Goal: Complete application form: Complete application form

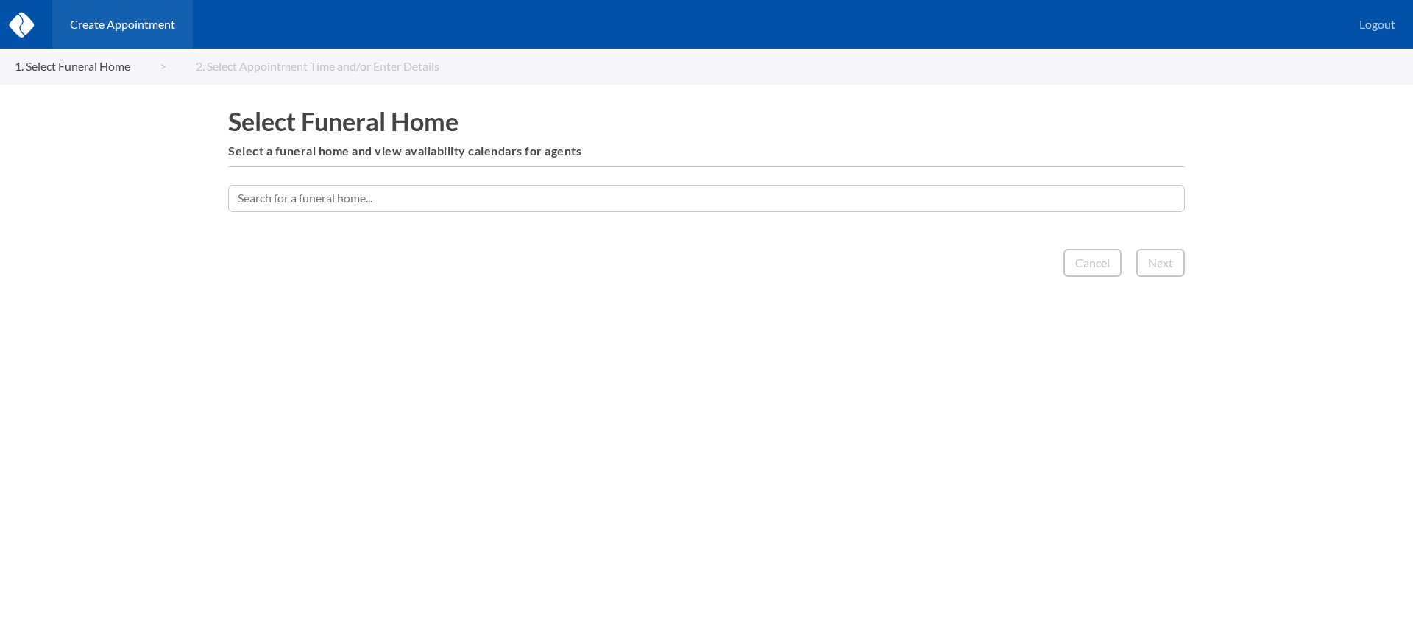
click at [952, 192] on input "text" at bounding box center [706, 198] width 957 height 26
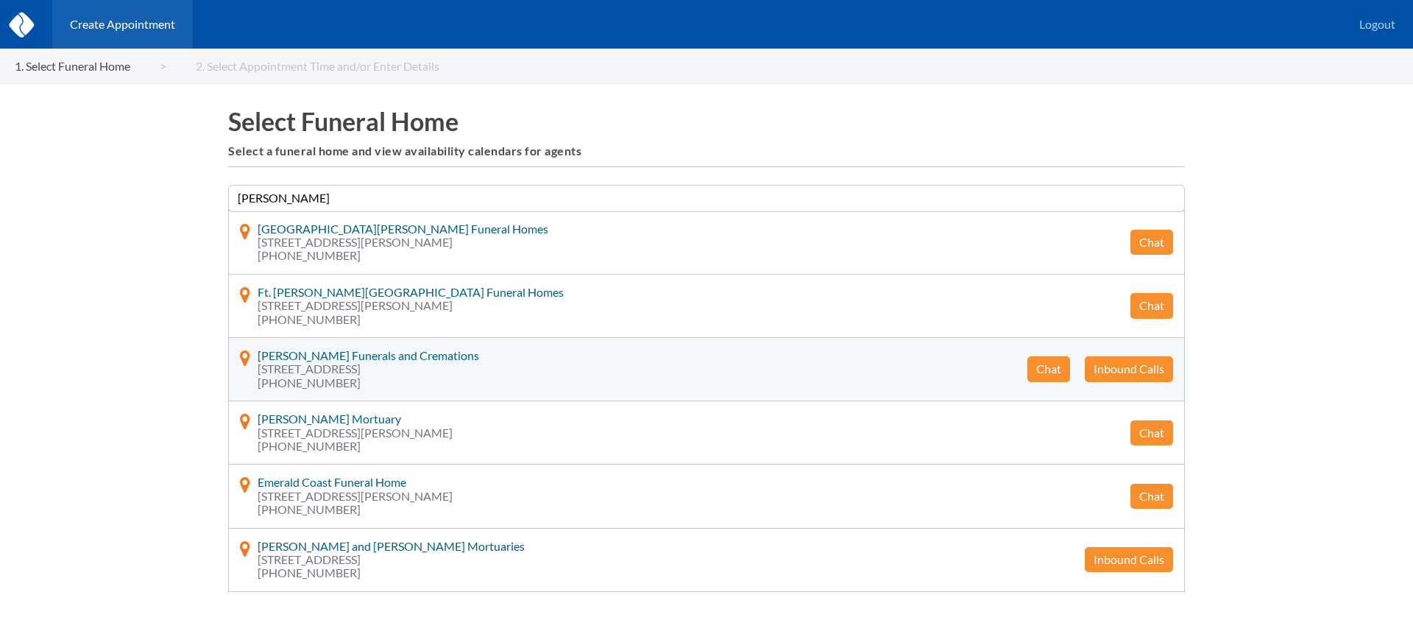
type input "[PERSON_NAME]"
click at [1035, 367] on button "Chat" at bounding box center [1048, 368] width 43 height 25
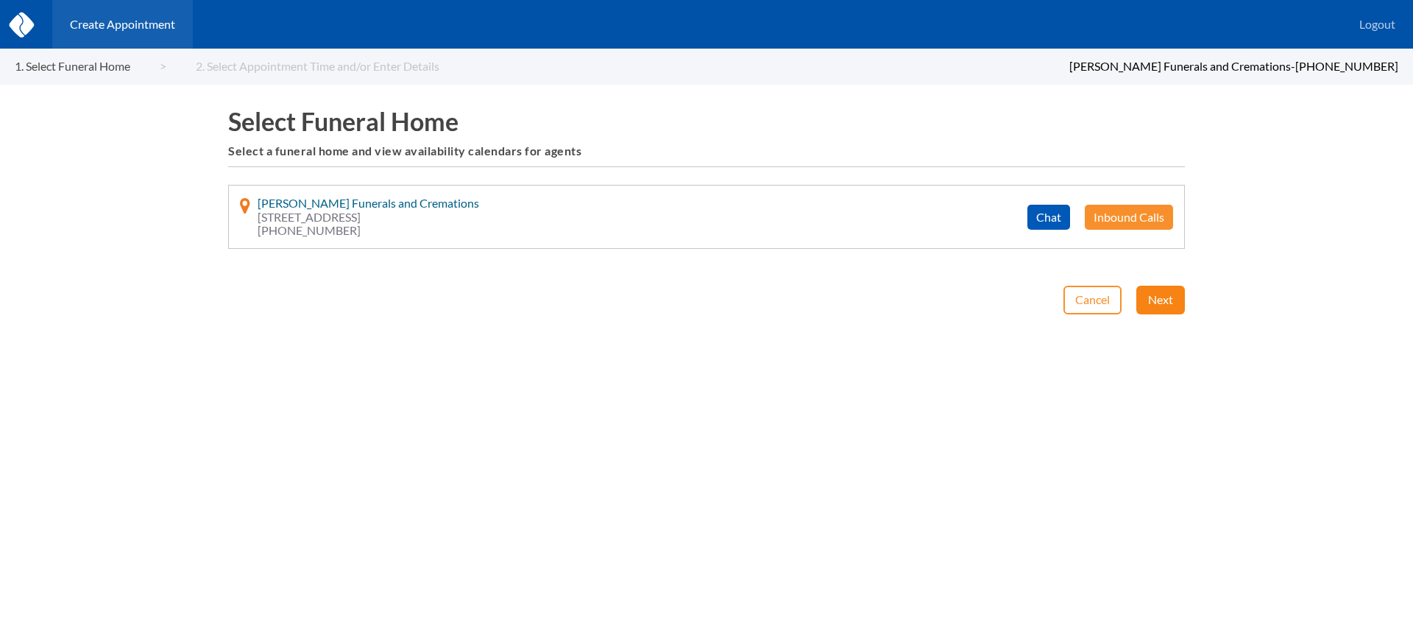
click at [1156, 295] on button "Next" at bounding box center [1160, 300] width 49 height 28
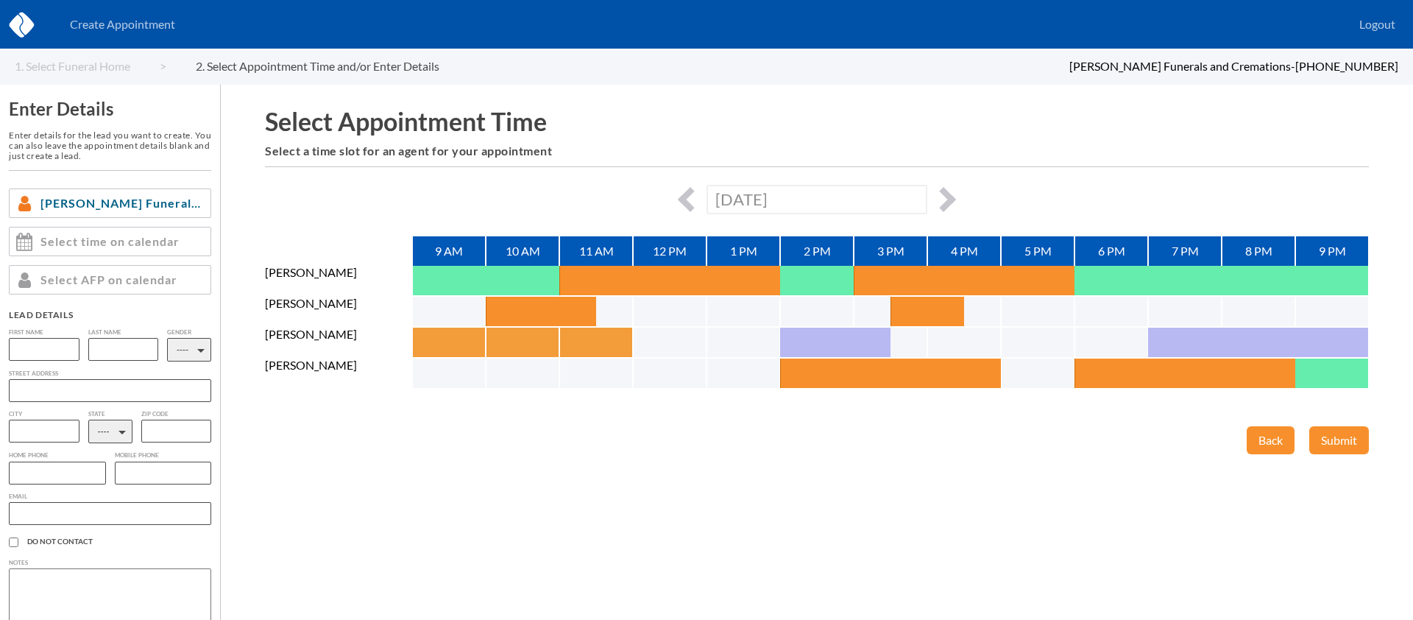
click at [422, 341] on button "button" at bounding box center [430, 341] width 37 height 29
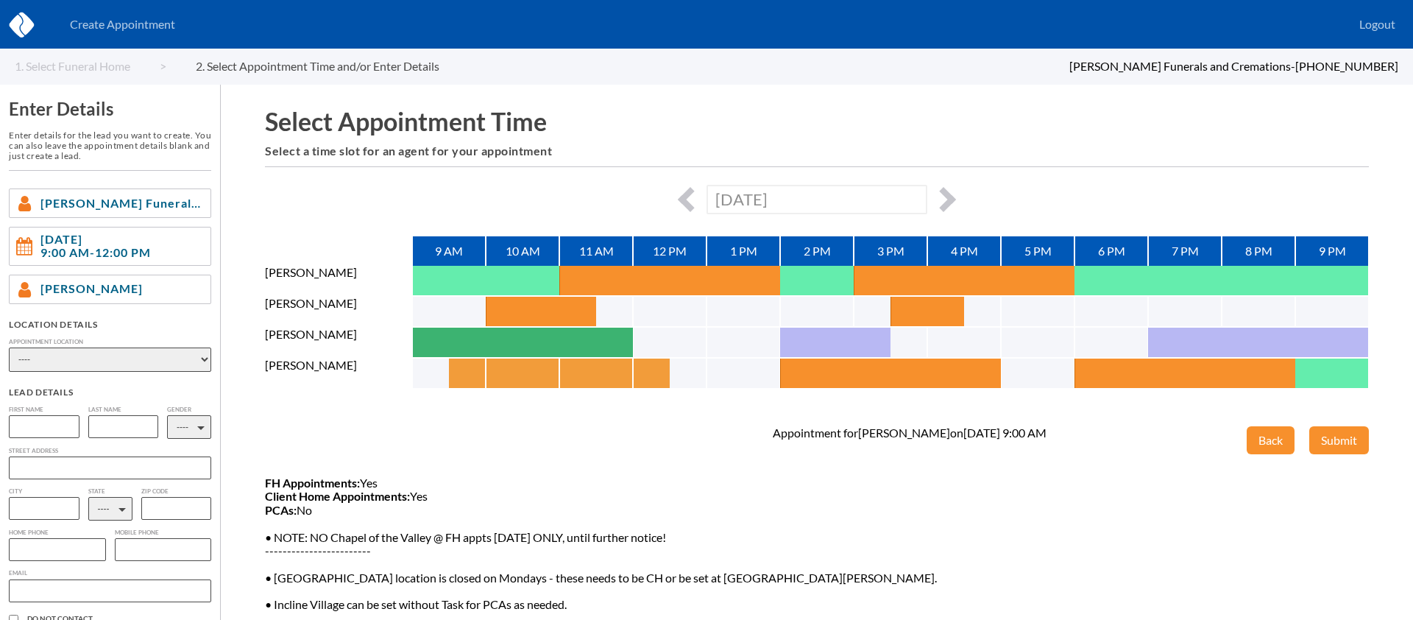
click at [456, 369] on button "button" at bounding box center [467, 372] width 37 height 29
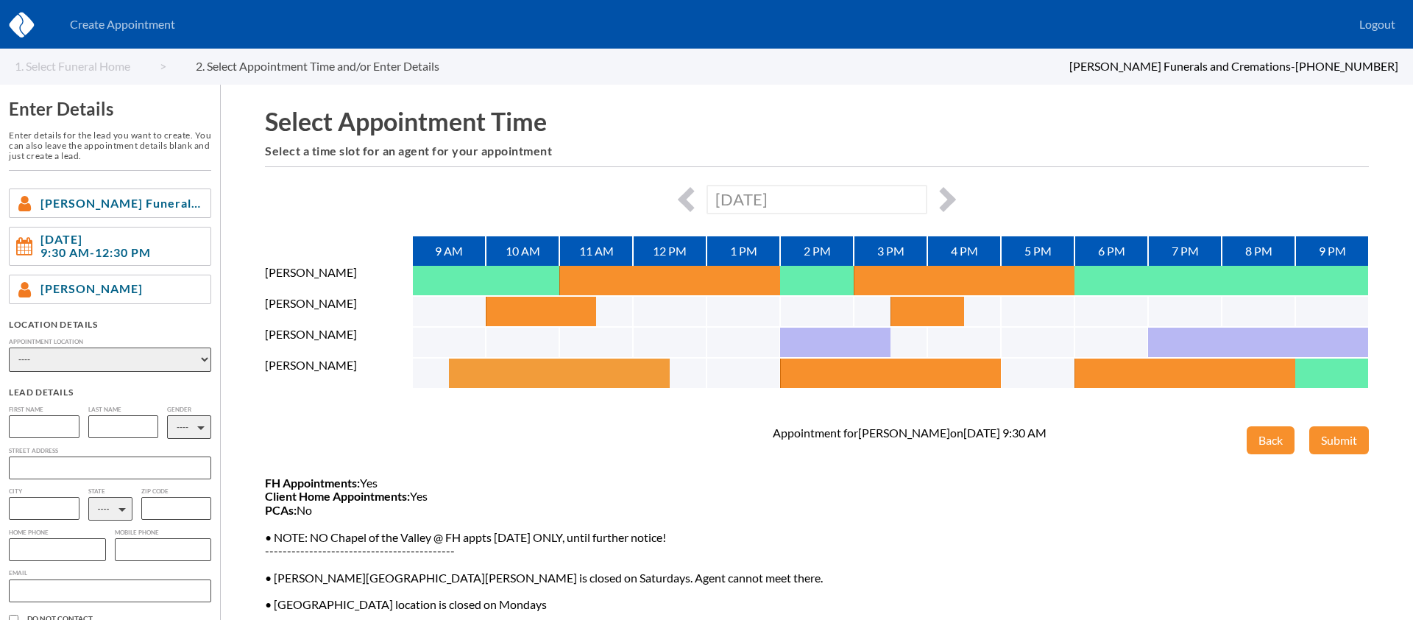
click at [458, 369] on button "button" at bounding box center [467, 372] width 37 height 29
click at [99, 363] on select "---- Phone Consultation Waltons Funerals and Cremations - [PERSON_NAME] and [PE…" at bounding box center [110, 359] width 202 height 24
select select "bf0ec4d0-08eb-e111-a26d-00188b3fb15c"
click at [9, 347] on select "---- Phone Consultation Waltons Funerals and Cremations - [PERSON_NAME] and [PE…" at bounding box center [110, 359] width 202 height 24
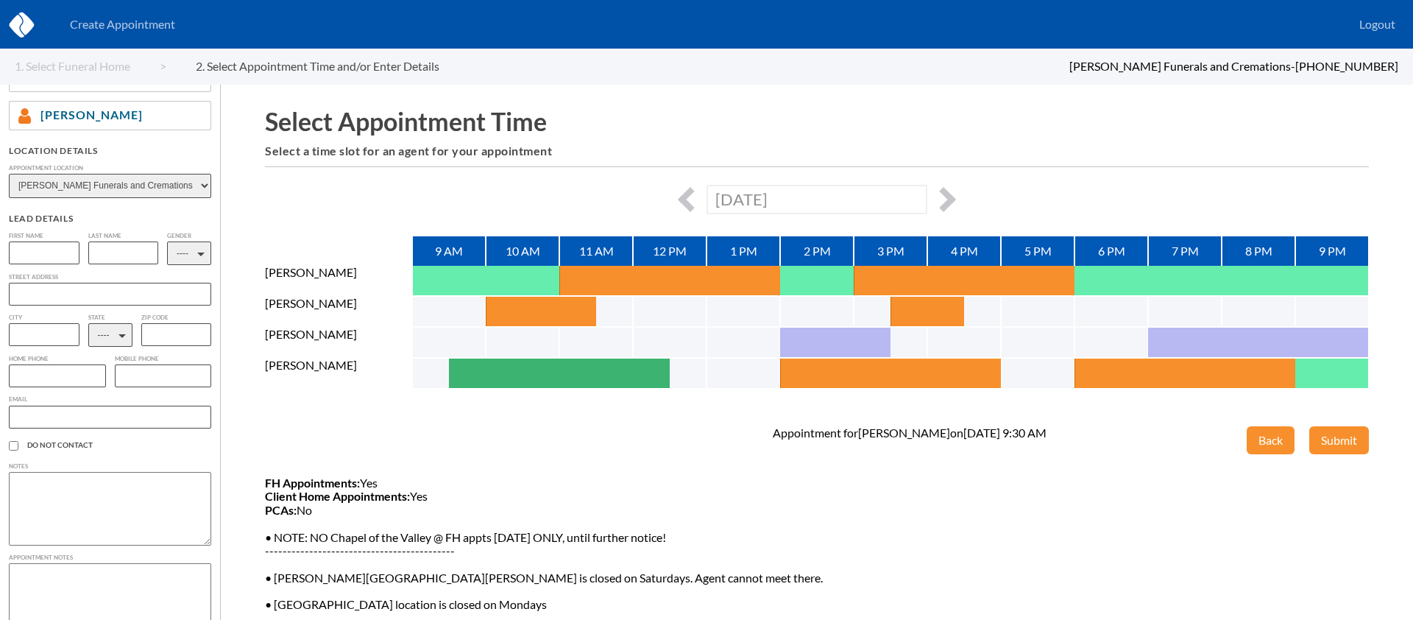
scroll to position [175, 0]
click at [53, 259] on input "text" at bounding box center [44, 251] width 71 height 23
type input "[PERSON_NAME]"
click at [121, 253] on input "text" at bounding box center [123, 251] width 71 height 23
type input "D"
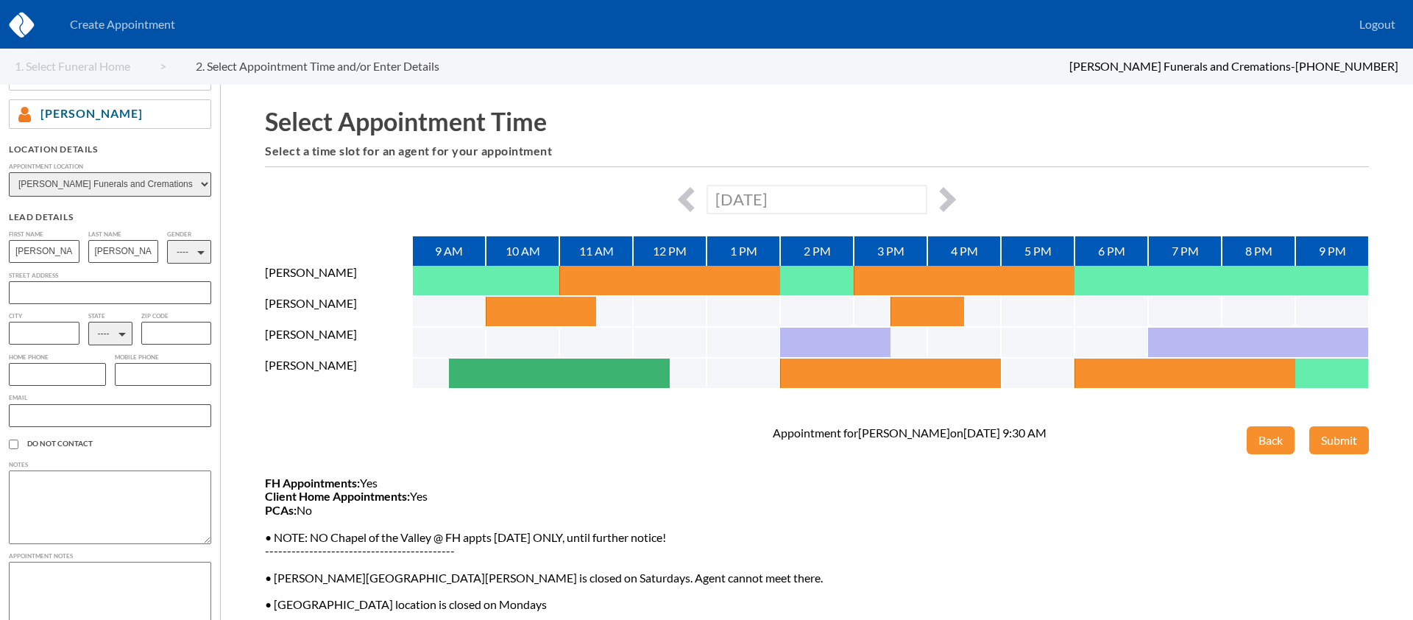
type input "[PERSON_NAME]"
click at [180, 256] on select "---- M F" at bounding box center [189, 252] width 44 height 24
select select "2"
click at [167, 240] on select "---- M F" at bounding box center [189, 252] width 44 height 24
click at [124, 330] on select "---- AL AK AZ AR CA CO [GEOGRAPHIC_DATA] DE DC [GEOGRAPHIC_DATA] [GEOGRAPHIC_DA…" at bounding box center [110, 334] width 44 height 24
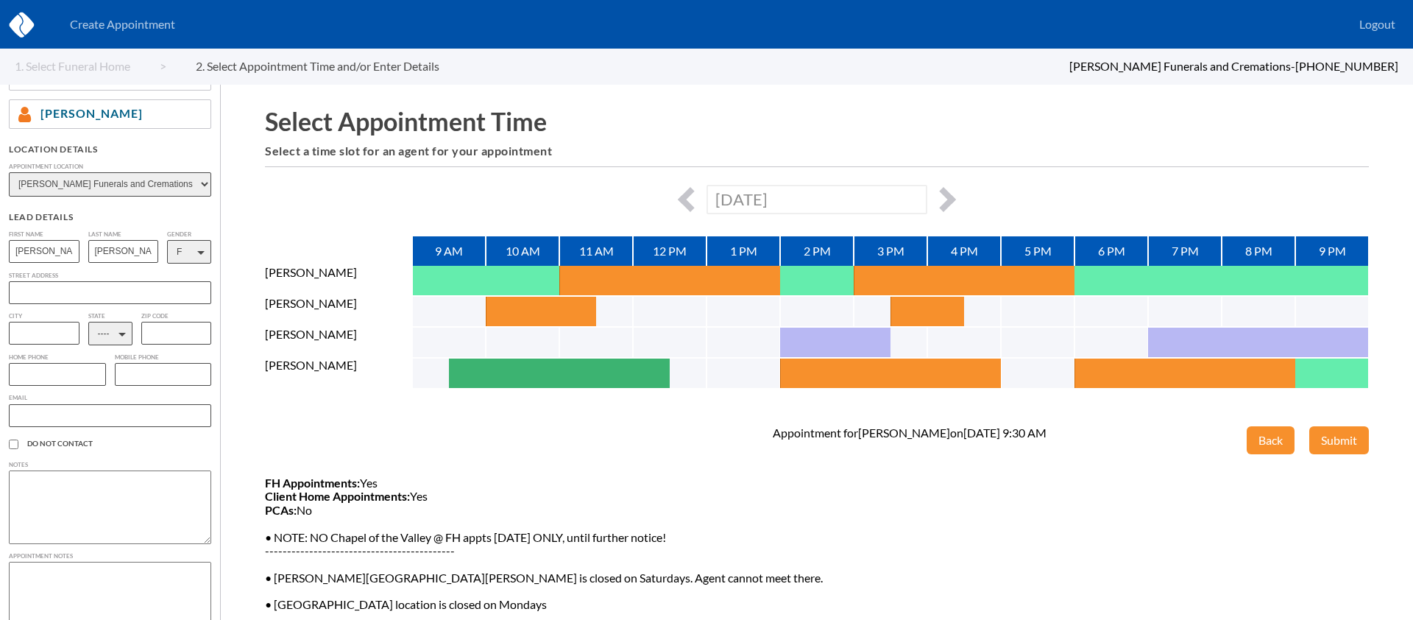
select select "NV"
click at [88, 324] on select "---- AL AK AZ AR CA CO [GEOGRAPHIC_DATA] DE DC [GEOGRAPHIC_DATA] [GEOGRAPHIC_DA…" at bounding box center [110, 334] width 44 height 24
click at [40, 376] on input "text" at bounding box center [57, 374] width 97 height 23
paste input "[PHONE_NUMBER]"
type input "[PHONE_NUMBER]"
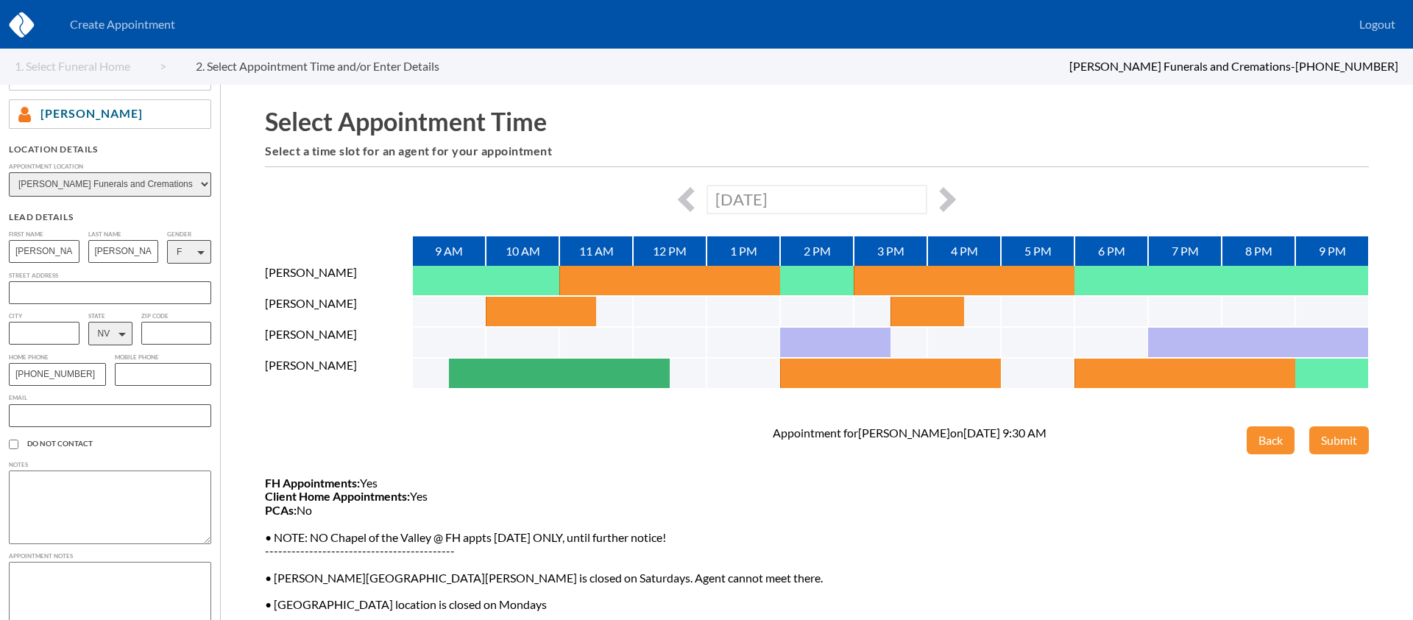
paste input "[EMAIL_ADDRESS][DOMAIN_NAME]"
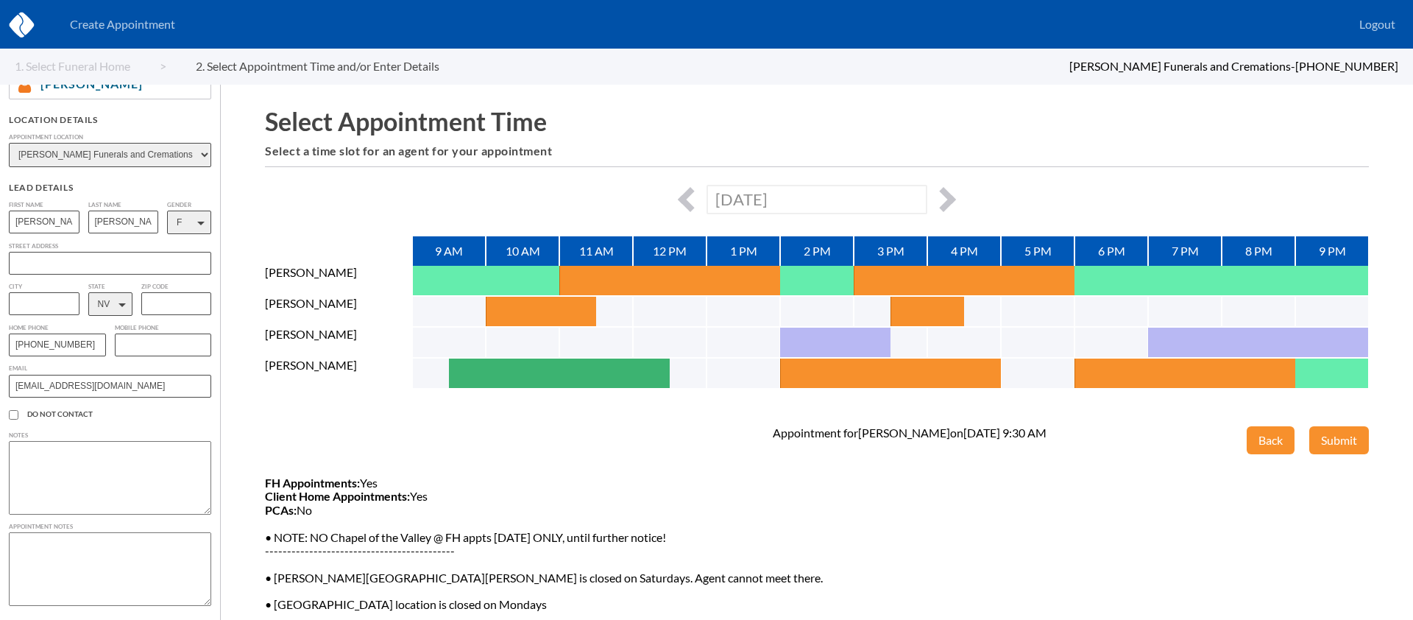
scroll to position [209, 0]
type input "[EMAIL_ADDRESS][DOMAIN_NAME]"
click at [57, 564] on textarea at bounding box center [110, 569] width 202 height 74
type textarea "[PERSON_NAME] wants to come in and get the pricing of cremation and niche optio…"
click at [1348, 439] on button "Submit" at bounding box center [1339, 440] width 60 height 28
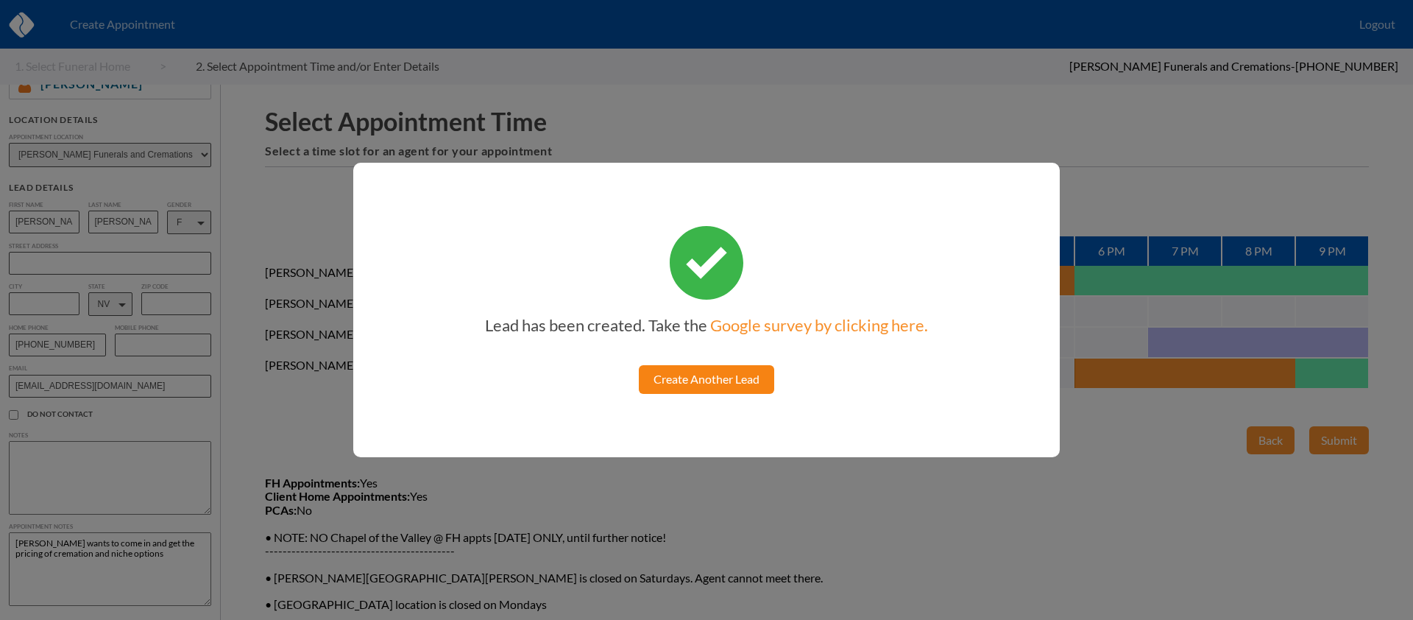
click at [698, 380] on link "Create Another Lead" at bounding box center [706, 379] width 135 height 28
